Goal: Download file/media

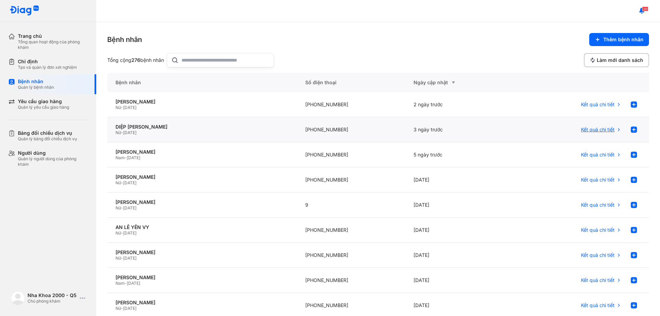
click at [581, 134] on div "Kết quả chi tiết" at bounding box center [601, 130] width 41 height 14
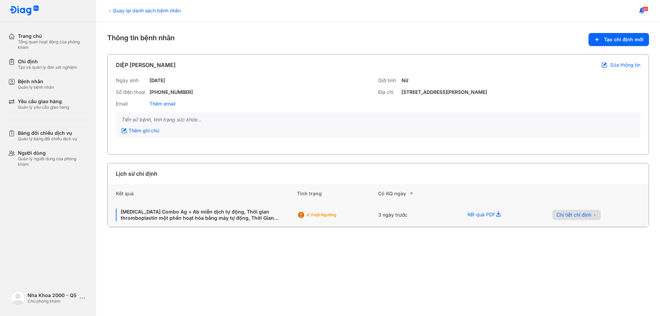
click at [577, 216] on span "Chi tiết chỉ định" at bounding box center [574, 215] width 35 height 6
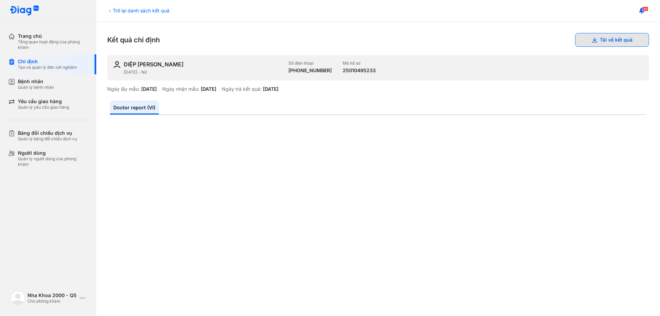
click at [590, 44] on button "Tải về kết quả" at bounding box center [612, 40] width 74 height 14
